Goal: Information Seeking & Learning: Learn about a topic

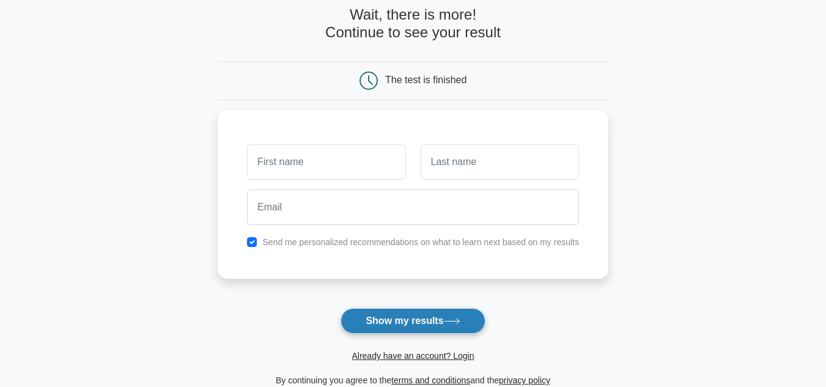
scroll to position [45, 0]
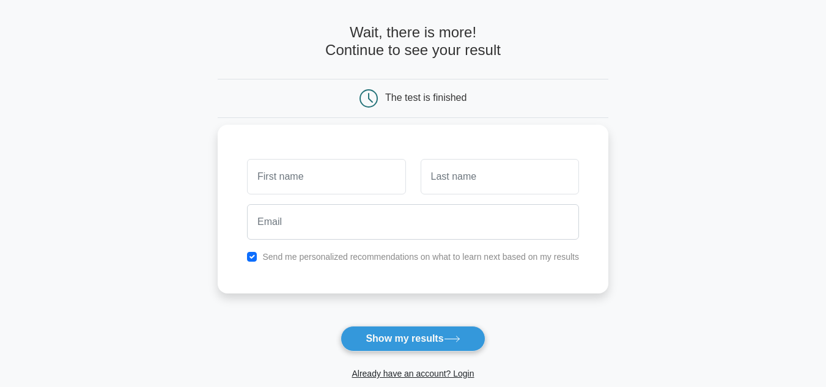
click at [335, 173] on input "text" at bounding box center [326, 176] width 158 height 35
type input "[PERSON_NAME]"
type input "S"
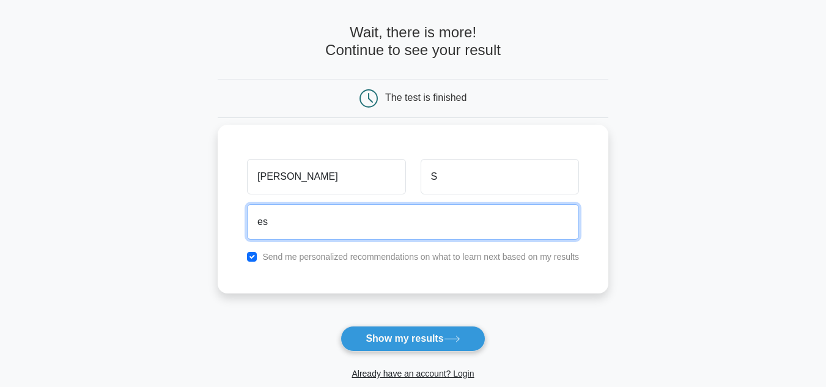
type input "e"
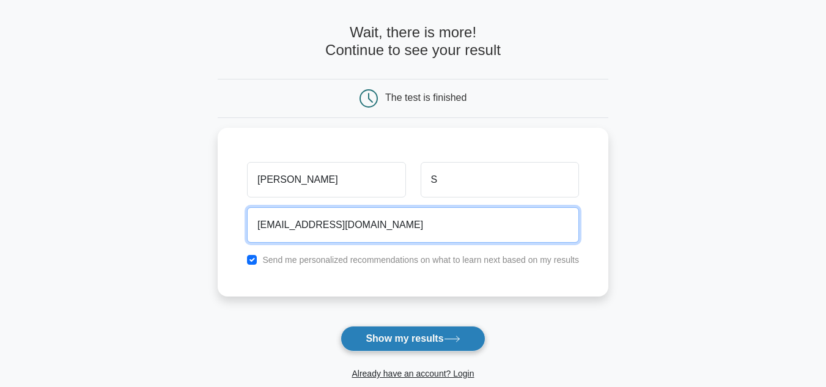
type input "sethu2004@gmail.com"
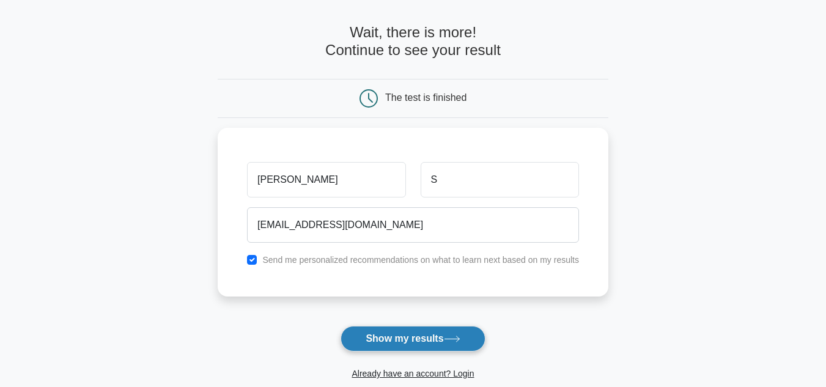
click at [402, 327] on button "Show my results" at bounding box center [413, 339] width 144 height 26
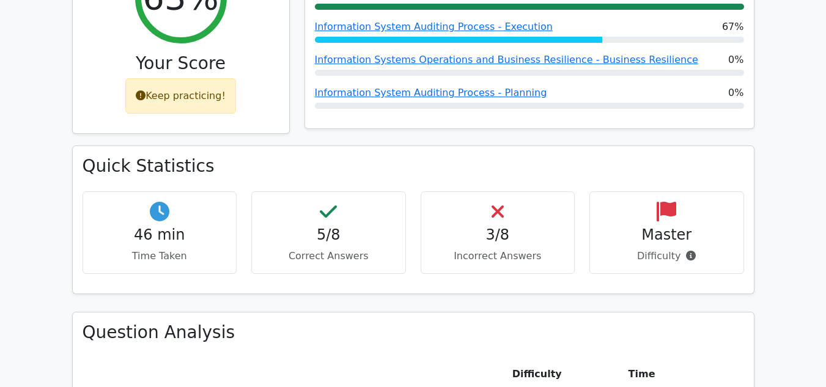
scroll to position [551, 0]
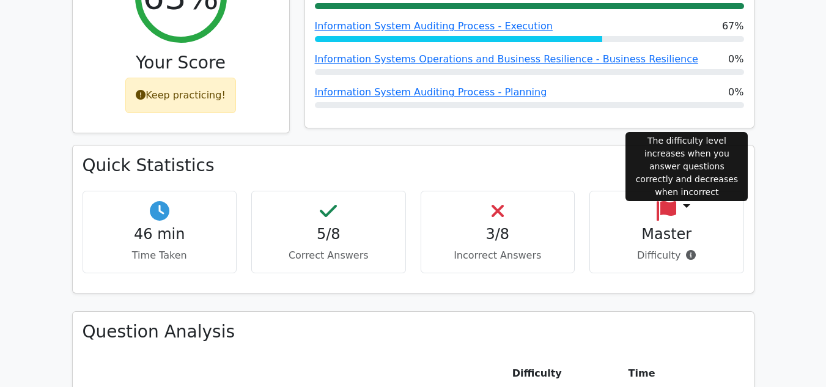
click at [688, 250] on icon at bounding box center [691, 255] width 10 height 10
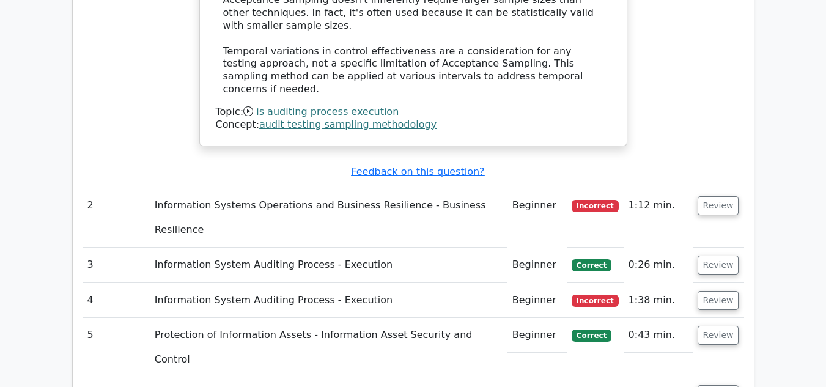
scroll to position [1407, 0]
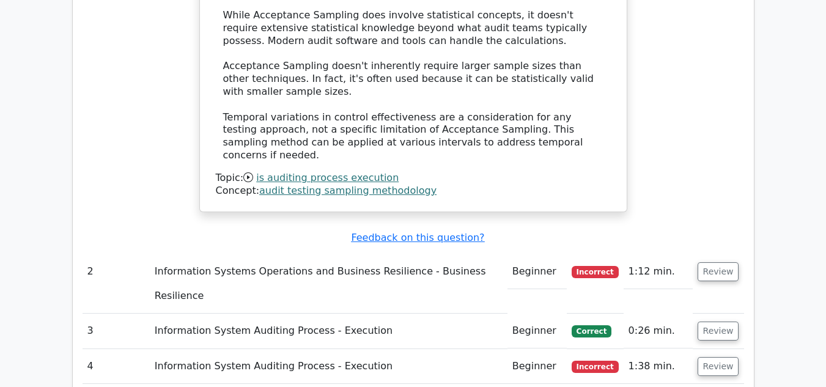
click at [346, 254] on td "Information Systems Operations and Business Resilience - Business Resilience" at bounding box center [329, 283] width 358 height 59
click at [533, 254] on td "Beginner" at bounding box center [537, 271] width 59 height 35
click at [694, 254] on td "Review" at bounding box center [718, 283] width 51 height 59
click at [715, 262] on button "Review" at bounding box center [719, 271] width 42 height 19
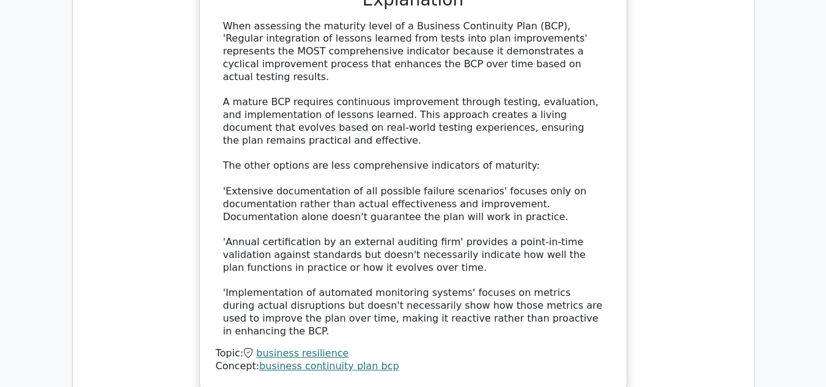
scroll to position [2263, 0]
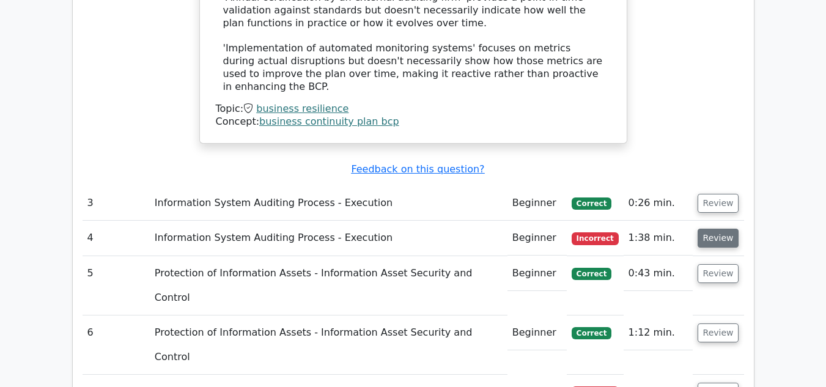
click at [713, 229] on button "Review" at bounding box center [719, 238] width 42 height 19
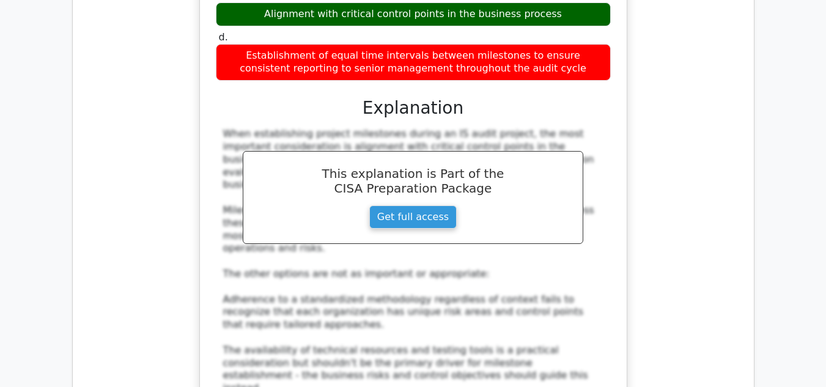
scroll to position [2936, 0]
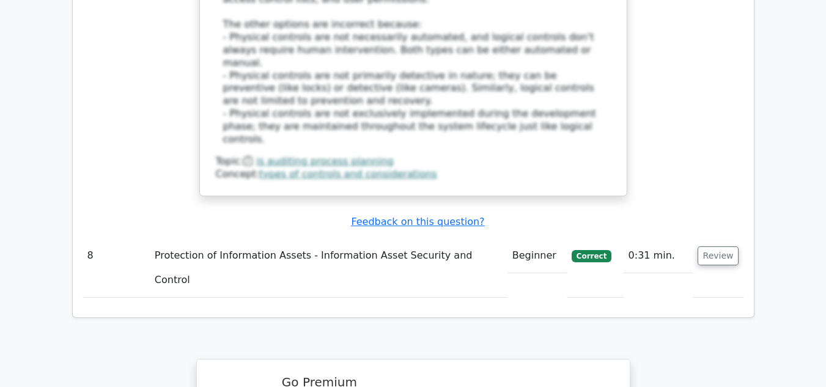
scroll to position [4028, 0]
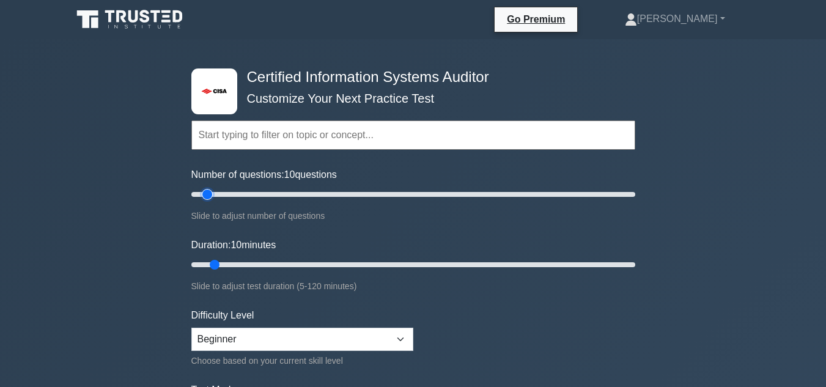
click at [209, 193] on input "Number of questions: 10 questions" at bounding box center [413, 194] width 444 height 15
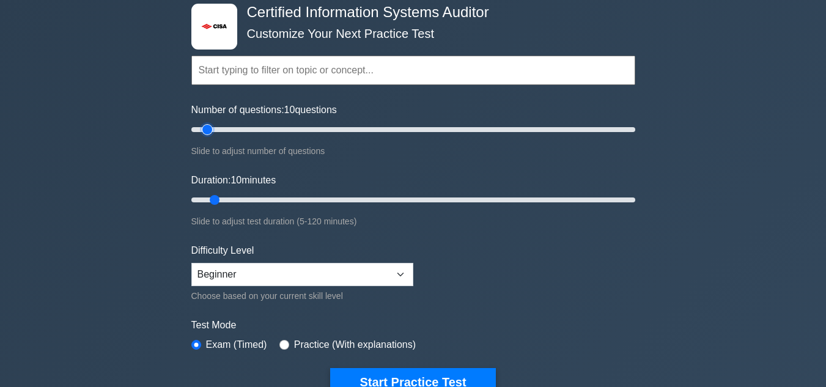
scroll to position [184, 0]
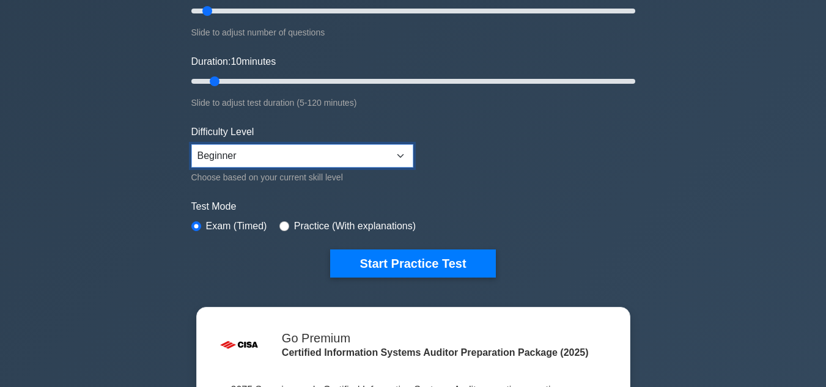
click at [330, 161] on select "Beginner Intermediate Expert" at bounding box center [302, 155] width 222 height 23
select select "intermediate"
click at [191, 144] on select "Beginner Intermediate Expert" at bounding box center [302, 155] width 222 height 23
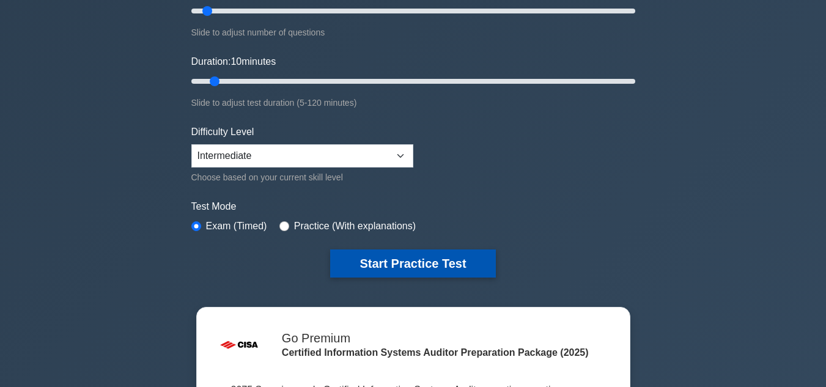
click at [410, 262] on button "Start Practice Test" at bounding box center [412, 264] width 165 height 28
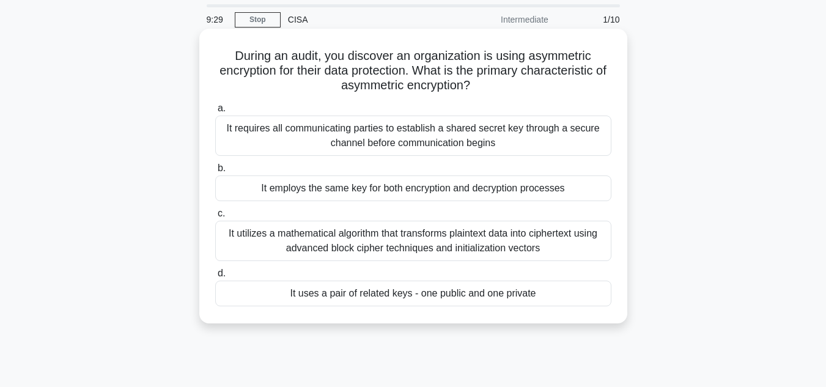
scroll to position [61, 0]
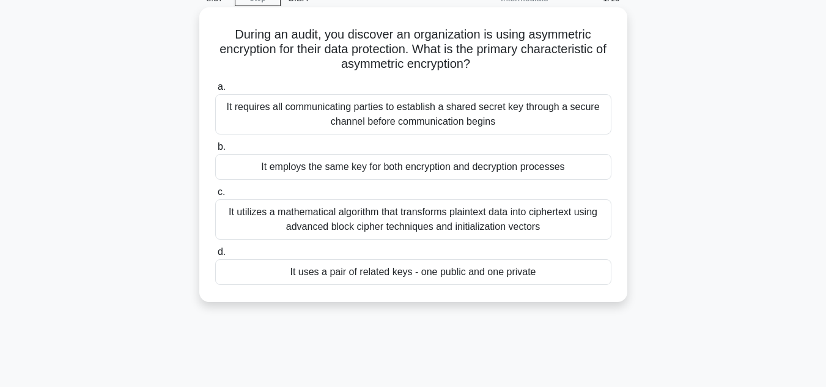
click at [390, 164] on div "It employs the same key for both encryption and decryption processes" at bounding box center [413, 167] width 396 height 26
click at [215, 151] on input "b. It employs the same key for both encryption and decryption processes" at bounding box center [215, 147] width 0 height 8
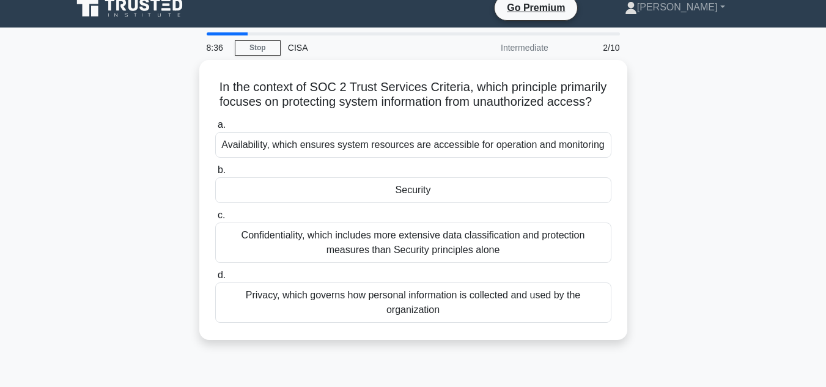
scroll to position [0, 0]
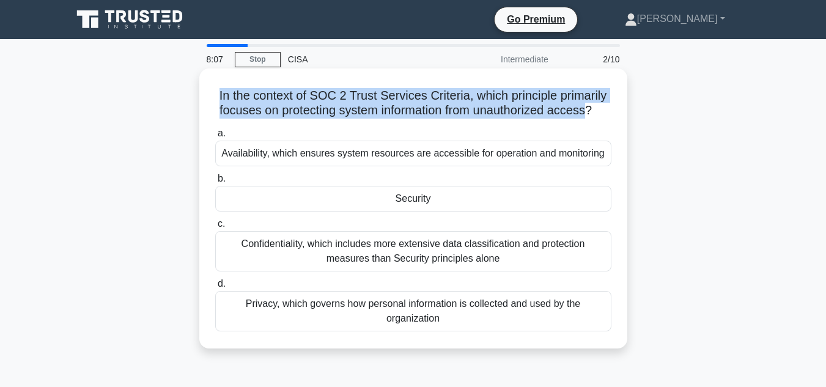
drag, startPoint x: 212, startPoint y: 98, endPoint x: 599, endPoint y: 108, distance: 386.7
click at [599, 108] on div "In the context of SOC 2 Trust Services Criteria, which principle primarily focu…" at bounding box center [413, 208] width 418 height 270
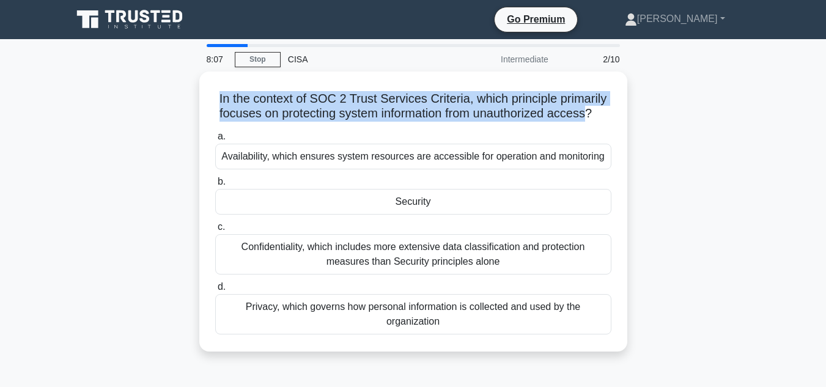
copy h5 "In the context of SOC 2 Trust Services Criteria, which principle primarily focu…"
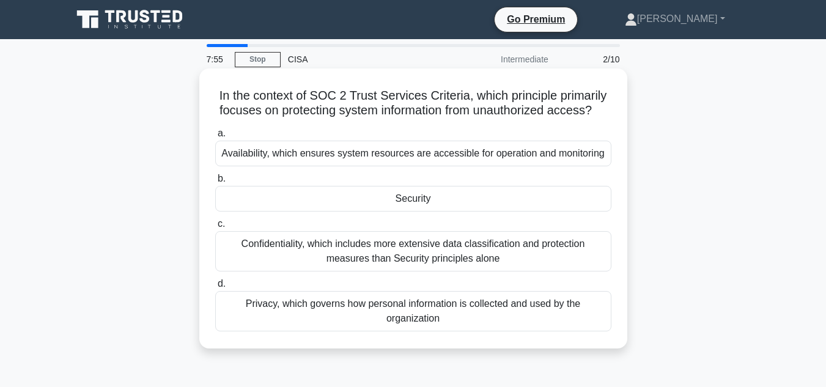
click at [380, 212] on div "Security" at bounding box center [413, 199] width 396 height 26
click at [215, 183] on input "b. Security" at bounding box center [215, 179] width 0 height 8
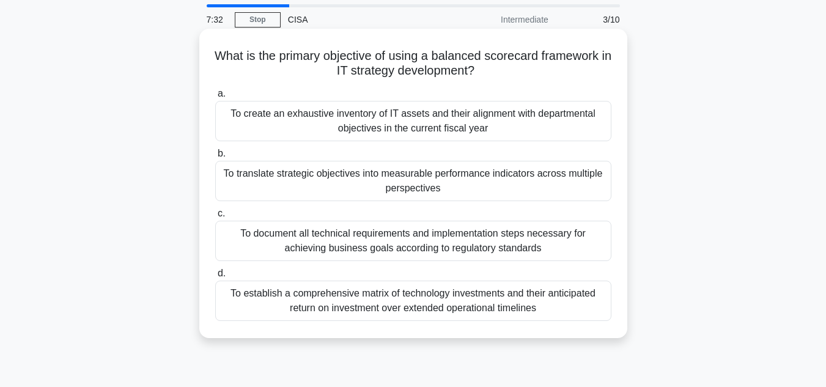
scroll to position [61, 0]
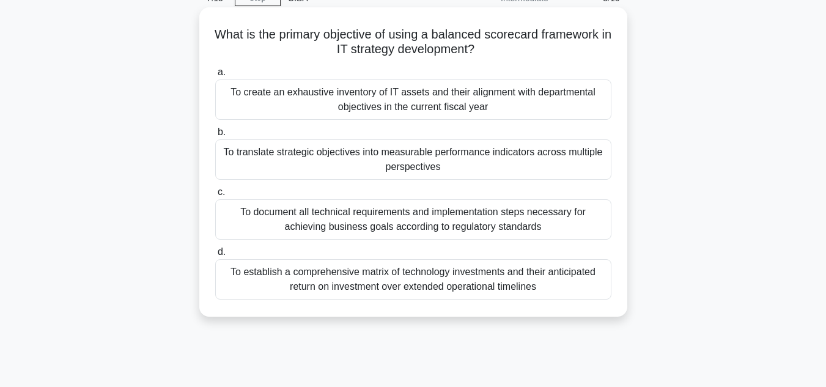
click at [390, 221] on div "To document all technical requirements and implementation steps necessary for a…" at bounding box center [413, 219] width 396 height 40
click at [215, 196] on input "c. To document all technical requirements and implementation steps necessary fo…" at bounding box center [215, 192] width 0 height 8
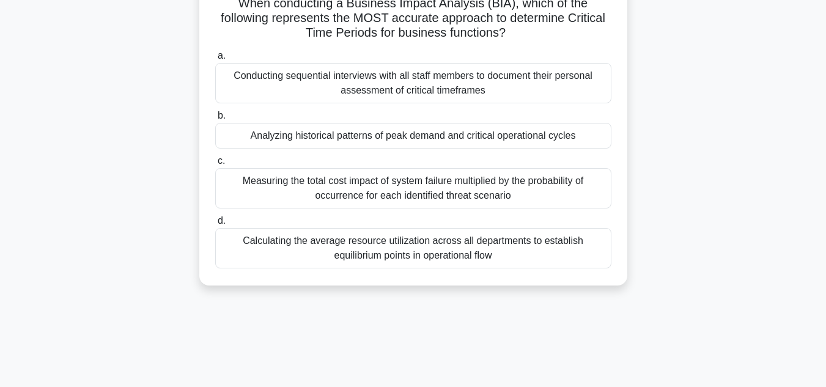
scroll to position [122, 0]
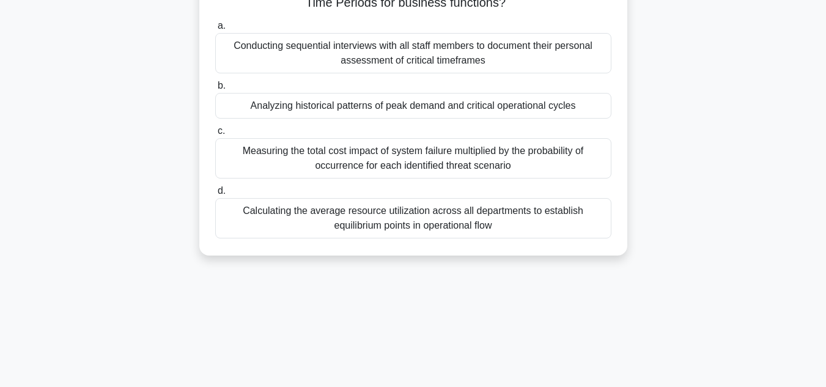
click at [447, 163] on div "Measuring the total cost impact of system failure multiplied by the probability…" at bounding box center [413, 158] width 396 height 40
click at [215, 135] on input "c. Measuring the total cost impact of system failure multiplied by the probabil…" at bounding box center [215, 131] width 0 height 8
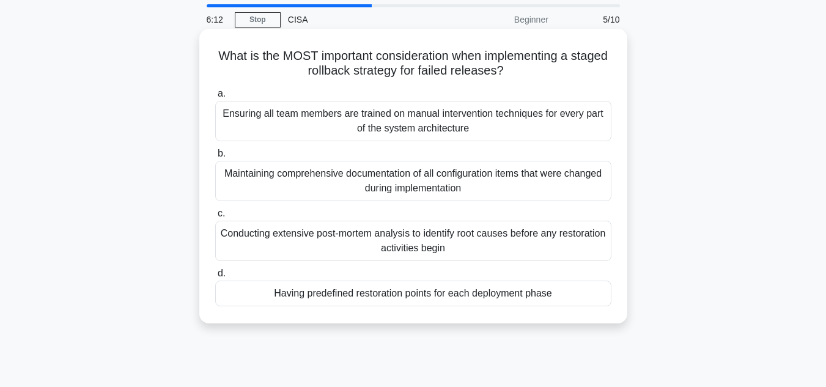
scroll to position [61, 0]
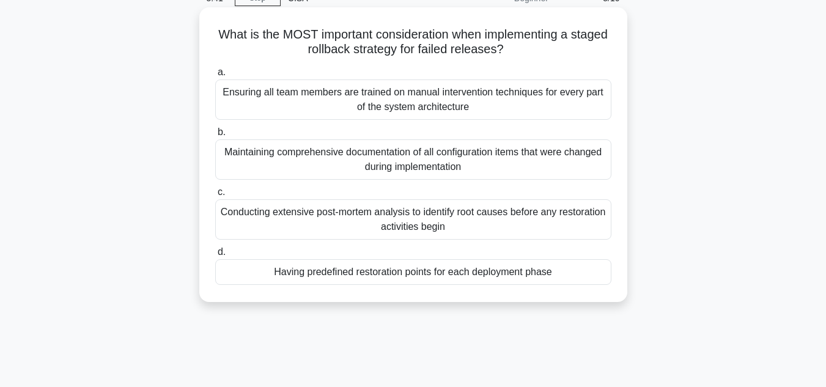
click at [310, 276] on div "Having predefined restoration points for each deployment phase" at bounding box center [413, 272] width 396 height 26
click at [215, 256] on input "d. Having predefined restoration points for each deployment phase" at bounding box center [215, 252] width 0 height 8
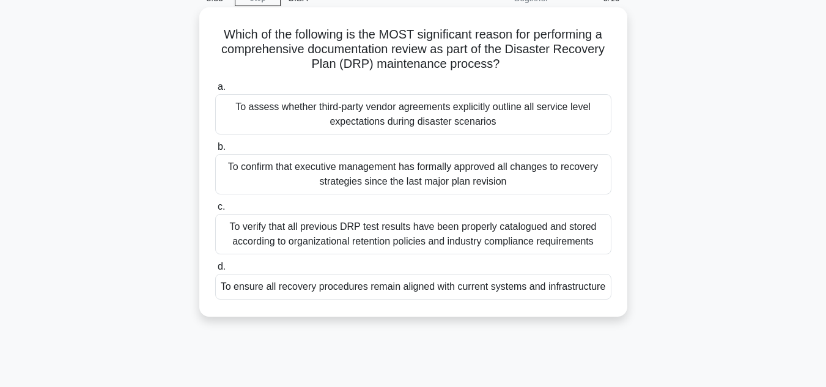
click at [460, 176] on div "To confirm that executive management has formally approved all changes to recov…" at bounding box center [413, 174] width 396 height 40
click at [215, 151] on input "b. To confirm that executive management has formally approved all changes to re…" at bounding box center [215, 147] width 0 height 8
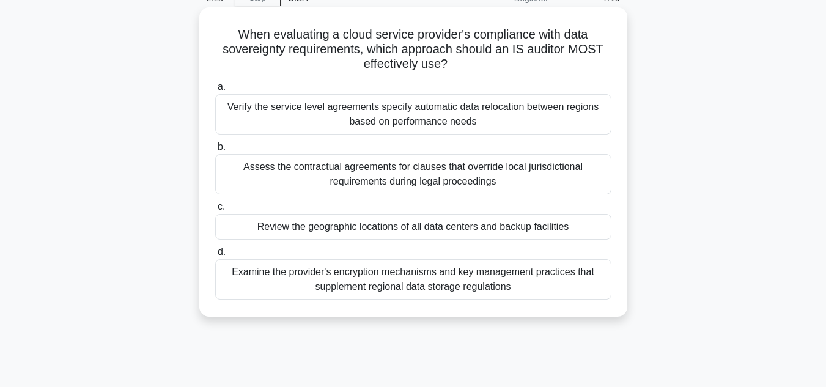
click at [535, 290] on div "Examine the provider's encryption mechanisms and key management practices that …" at bounding box center [413, 279] width 396 height 40
click at [215, 256] on input "d. Examine the provider's encryption mechanisms and key management practices th…" at bounding box center [215, 252] width 0 height 8
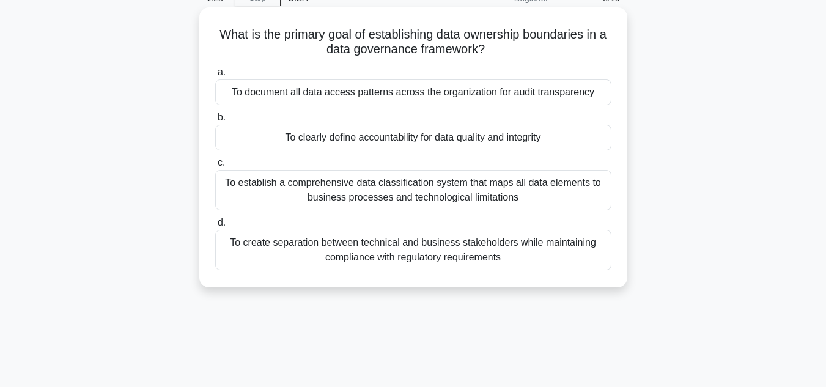
scroll to position [0, 0]
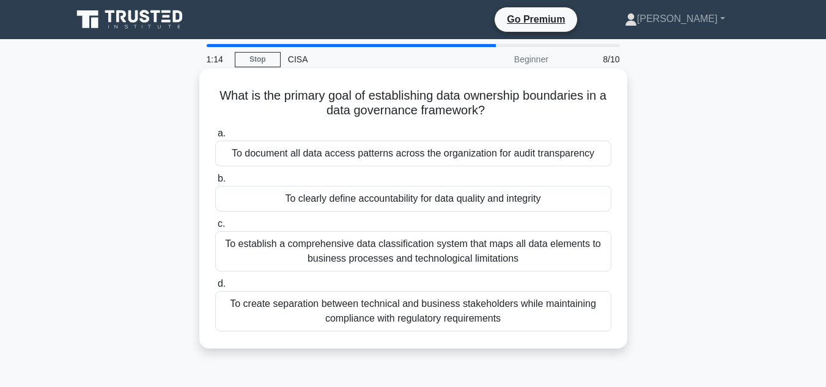
click at [409, 201] on div "To clearly define accountability for data quality and integrity" at bounding box center [413, 199] width 396 height 26
click at [215, 183] on input "b. To clearly define accountability for data quality and integrity" at bounding box center [215, 179] width 0 height 8
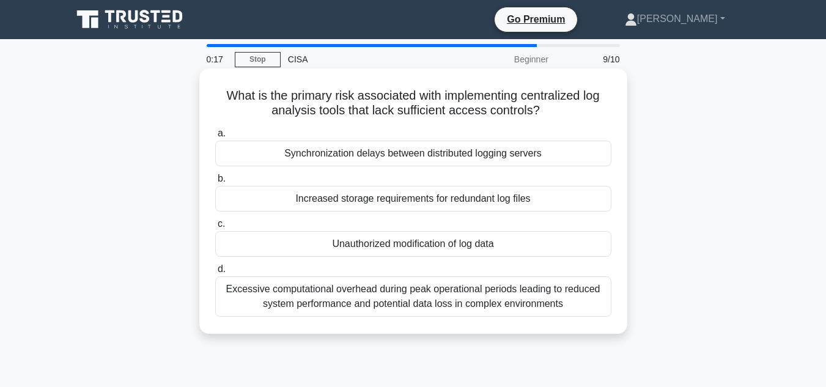
click at [510, 300] on div "Excessive computational overhead during peak operational periods leading to red…" at bounding box center [413, 296] width 396 height 40
click at [215, 273] on input "d. Excessive computational overhead during peak operational periods leading to …" at bounding box center [215, 269] width 0 height 8
